Goal: Transaction & Acquisition: Book appointment/travel/reservation

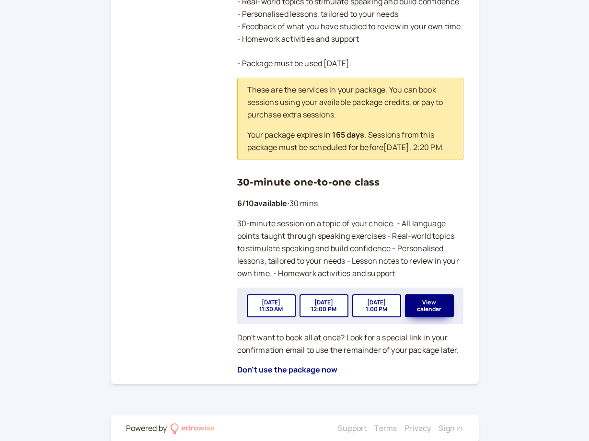
scroll to position [268, 0]
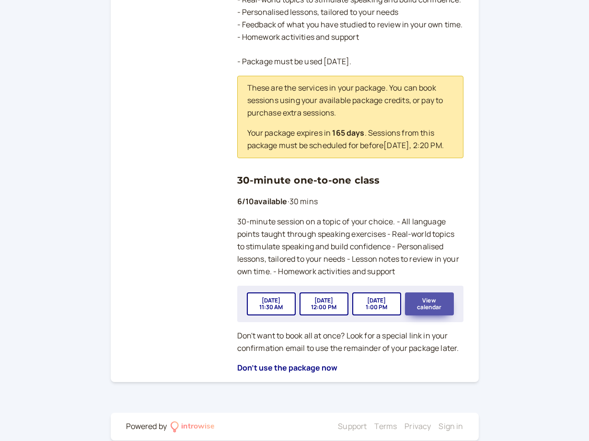
click at [425, 308] on button "View calendar" at bounding box center [429, 304] width 49 height 23
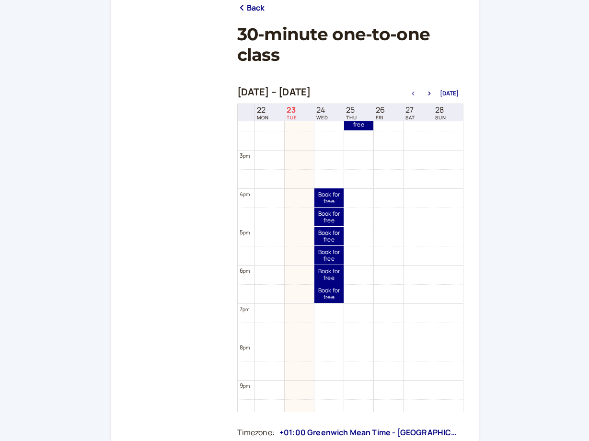
scroll to position [549, 0]
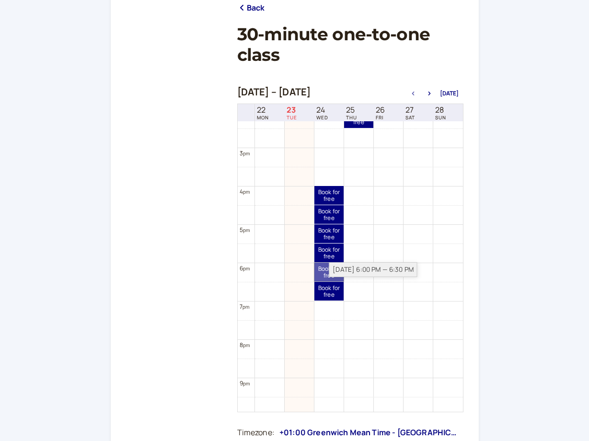
click at [320, 270] on link "Book for free free" at bounding box center [329, 272] width 29 height 19
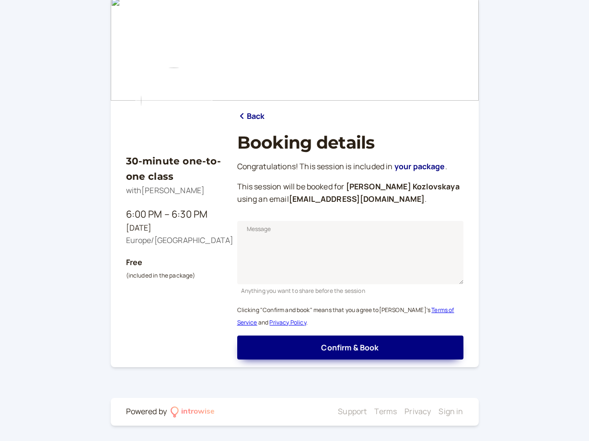
scroll to position [13, 0]
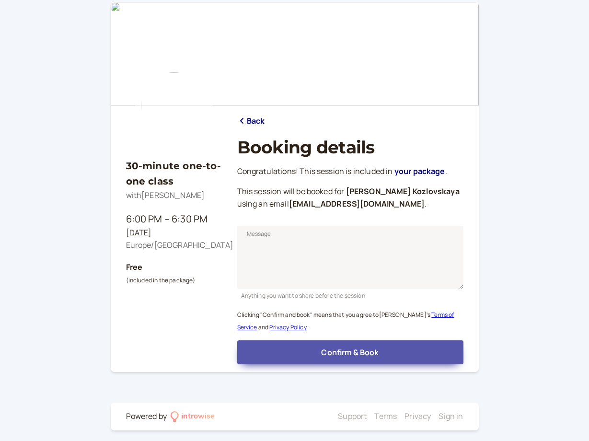
click at [336, 350] on span "Confirm & Book" at bounding box center [350, 352] width 58 height 11
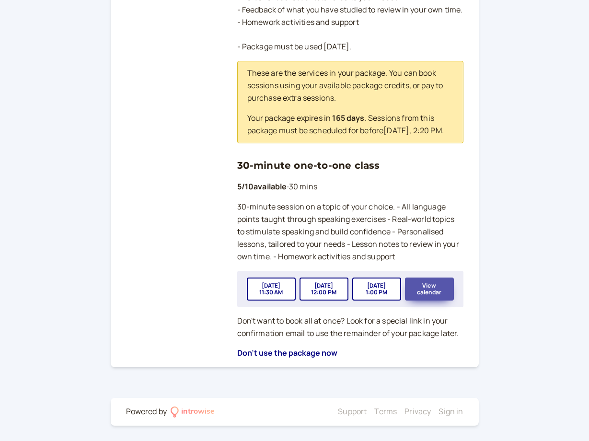
scroll to position [283, 0]
click at [436, 290] on button "View calendar" at bounding box center [429, 289] width 49 height 23
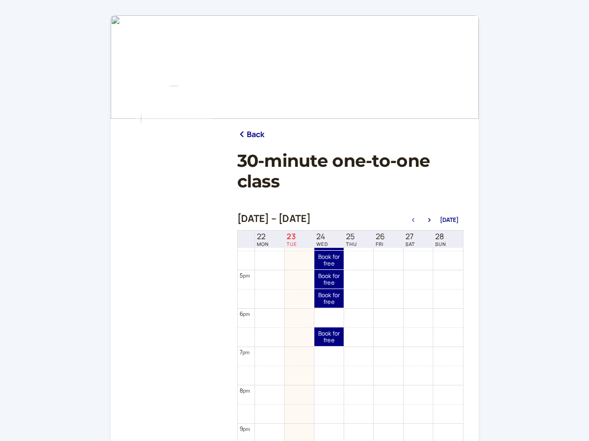
scroll to position [630, 0]
click at [332, 335] on link "Book for free free" at bounding box center [329, 337] width 29 height 19
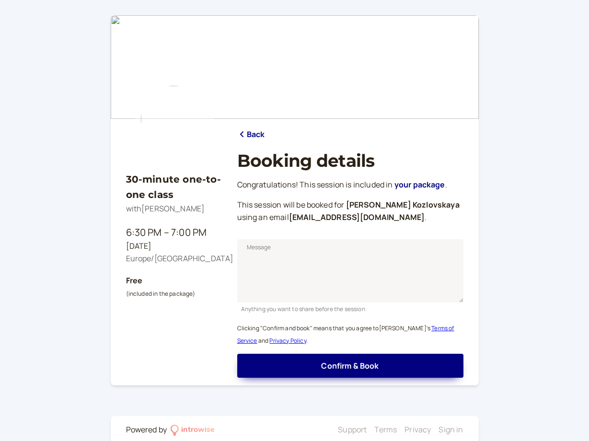
scroll to position [13, 0]
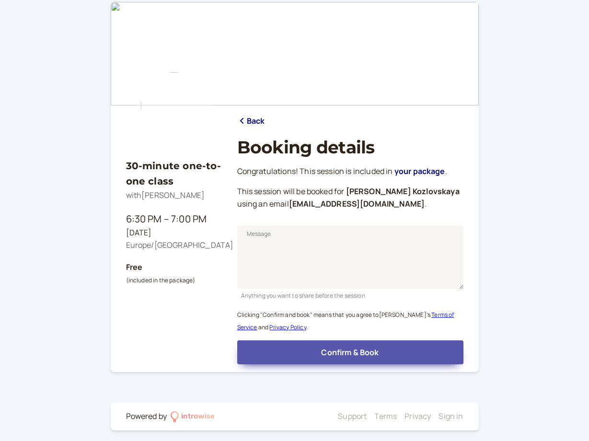
click at [336, 352] on span "Confirm & Book" at bounding box center [350, 352] width 58 height 11
